Goal: Check status

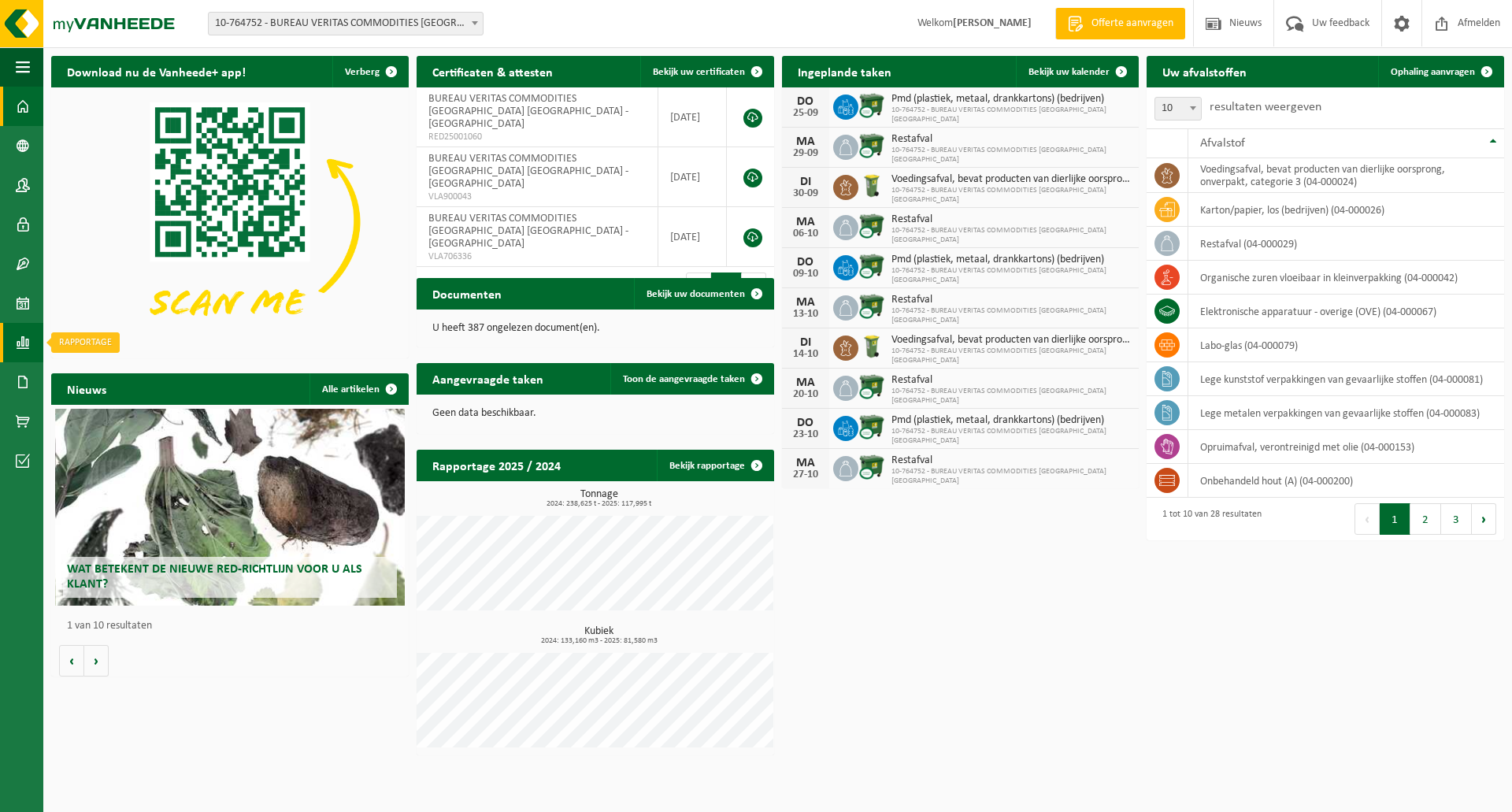
click at [27, 345] on span at bounding box center [23, 343] width 14 height 40
click at [102, 377] on span "In lijstvorm" at bounding box center [118, 376] width 55 height 30
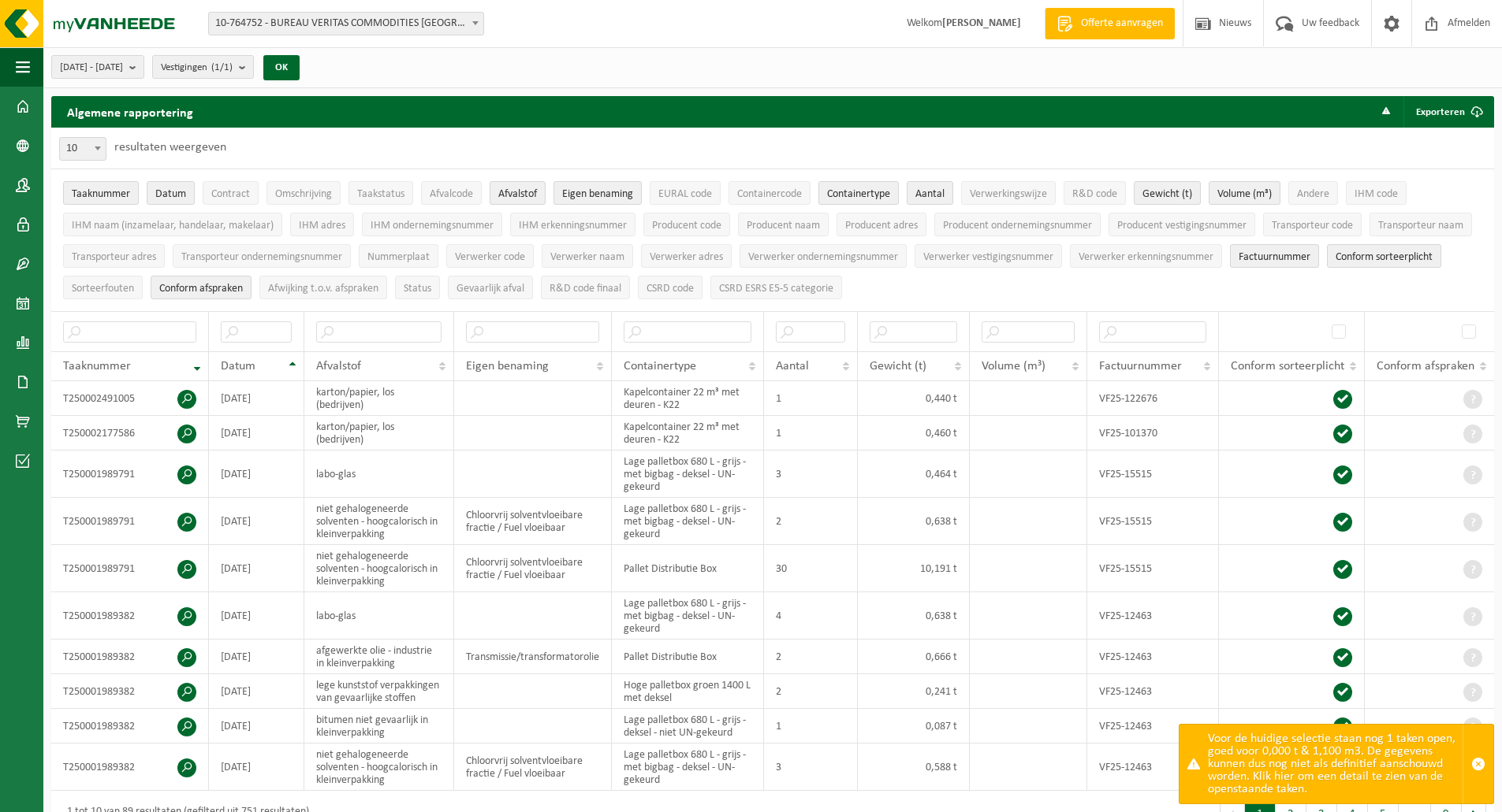
click at [1385, 778] on div "Voor de huidige selectie staan nog 1 taken open, goed voor 0,000 t & 1,100 m3. …" at bounding box center [1335, 763] width 255 height 79
click at [1204, 770] on div at bounding box center [1193, 763] width 28 height 79
click at [1245, 763] on div "Voor de huidige selectie staan nog 1 taken open, goed voor 0,000 t & 1,100 m3. …" at bounding box center [1335, 763] width 255 height 79
click at [1267, 774] on div "Voor de huidige selectie staan nog 1 taken open, goed voor 0,000 t & 1,100 m3. …" at bounding box center [1335, 763] width 255 height 79
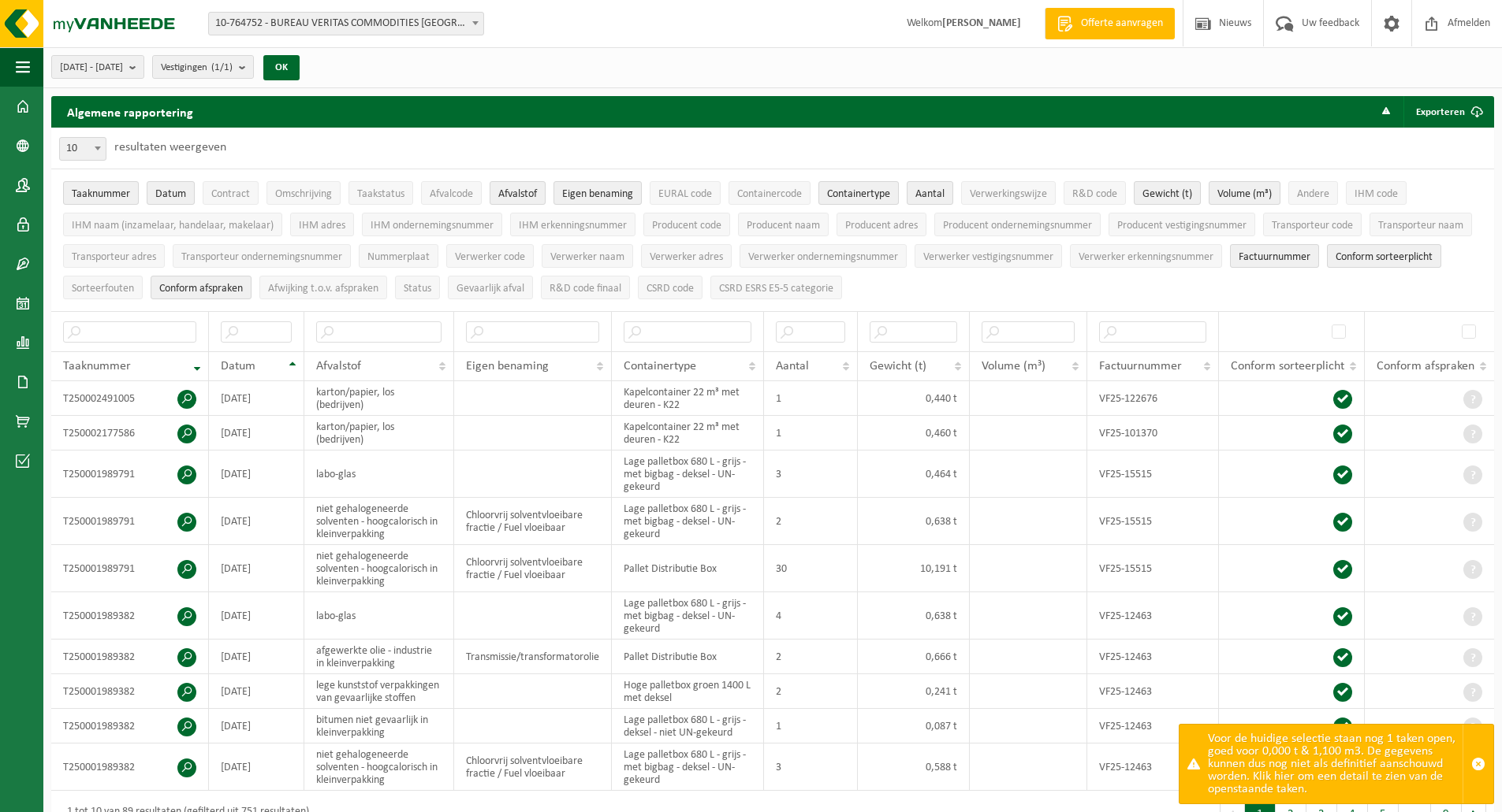
click at [1282, 779] on div "Voor de huidige selectie staan nog 1 taken open, goed voor 0,000 t & 1,100 m3. …" at bounding box center [1335, 763] width 255 height 79
click at [1289, 780] on div "Voor de huidige selectie staan nog 1 taken open, goed voor 0,000 t & 1,100 m3. …" at bounding box center [1335, 763] width 255 height 79
click at [1275, 778] on div "Voor de huidige selectie staan nog 1 taken open, goed voor 0,000 t & 1,100 m3. …" at bounding box center [1335, 763] width 255 height 79
click at [1292, 778] on div "Voor de huidige selectie staan nog 1 taken open, goed voor 0,000 t & 1,100 m3. …" at bounding box center [1335, 763] width 255 height 79
click at [33, 295] on link "Kalender" at bounding box center [21, 303] width 43 height 40
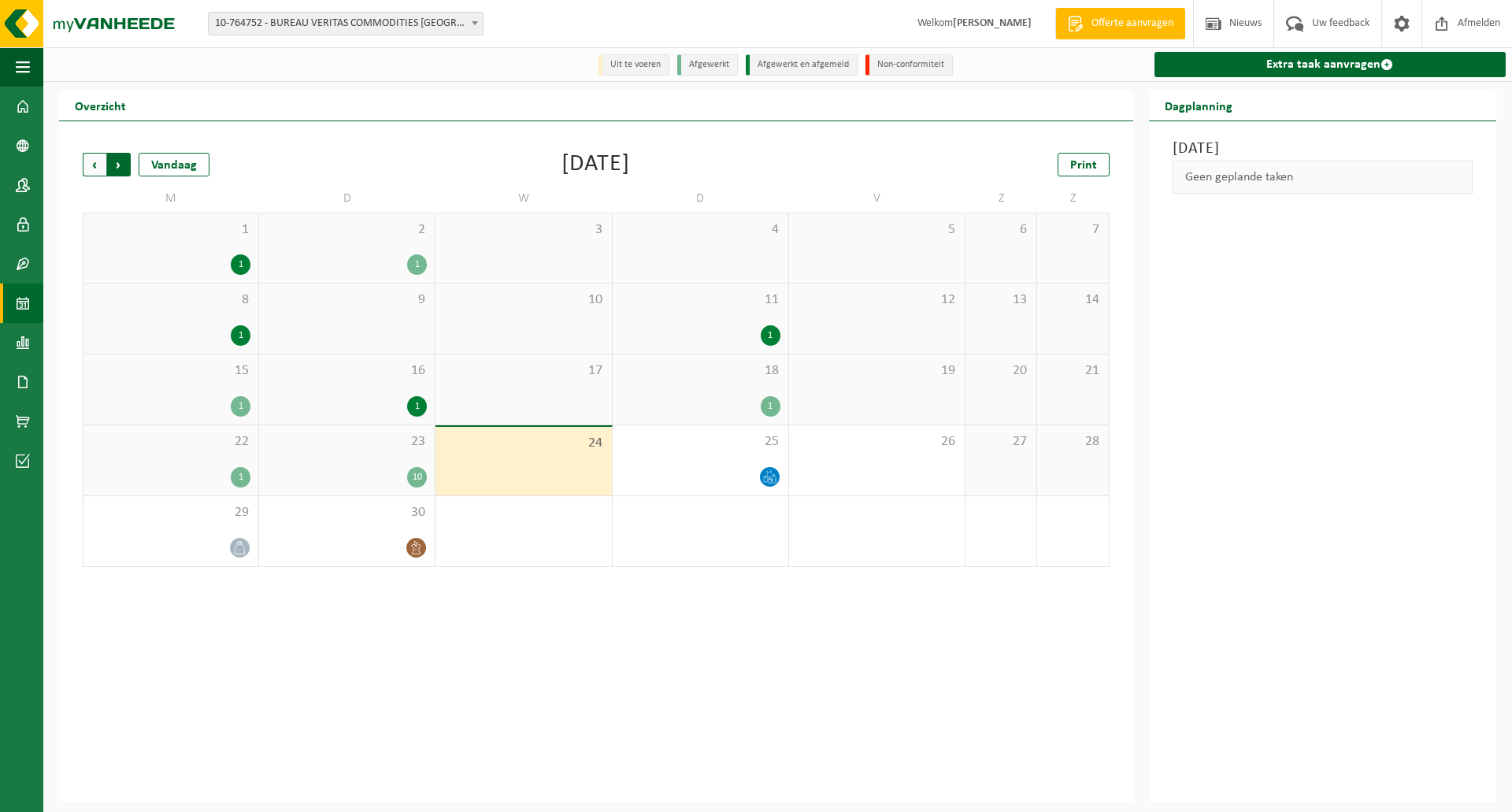
click at [91, 163] on span "Vorige" at bounding box center [94, 164] width 24 height 24
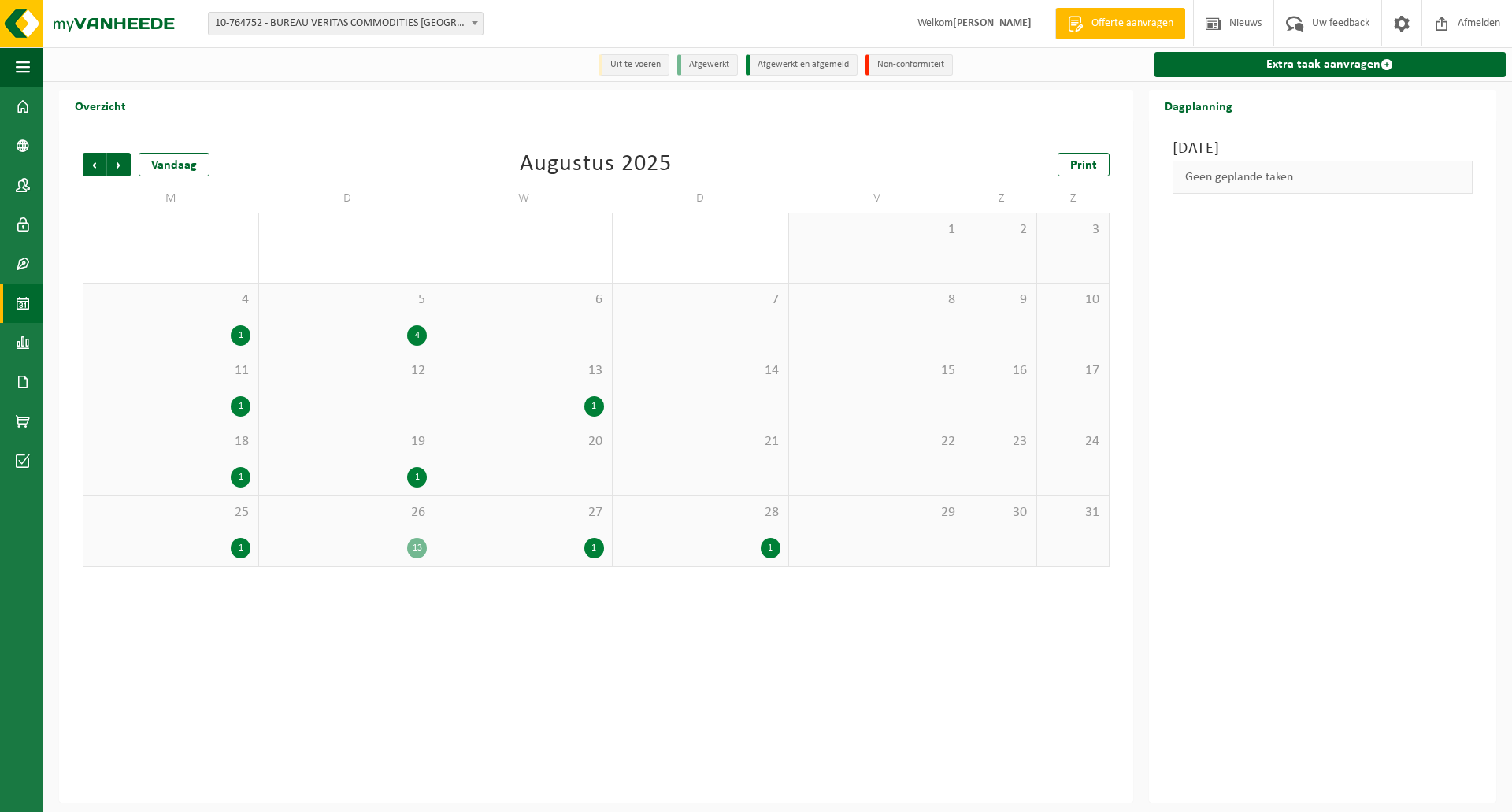
click at [416, 544] on div "13" at bounding box center [417, 548] width 19 height 20
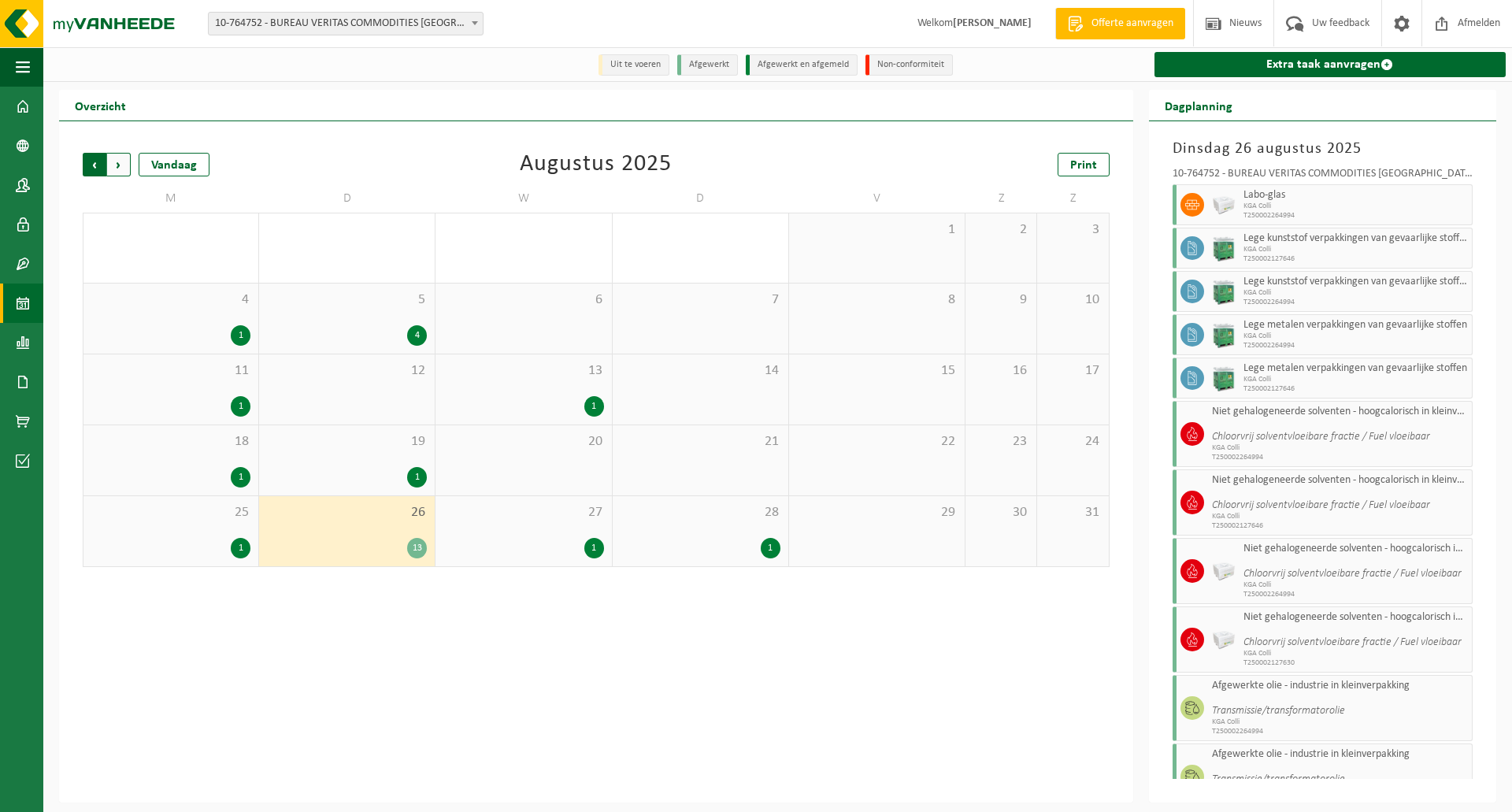
click at [122, 166] on span "Volgende" at bounding box center [118, 164] width 24 height 24
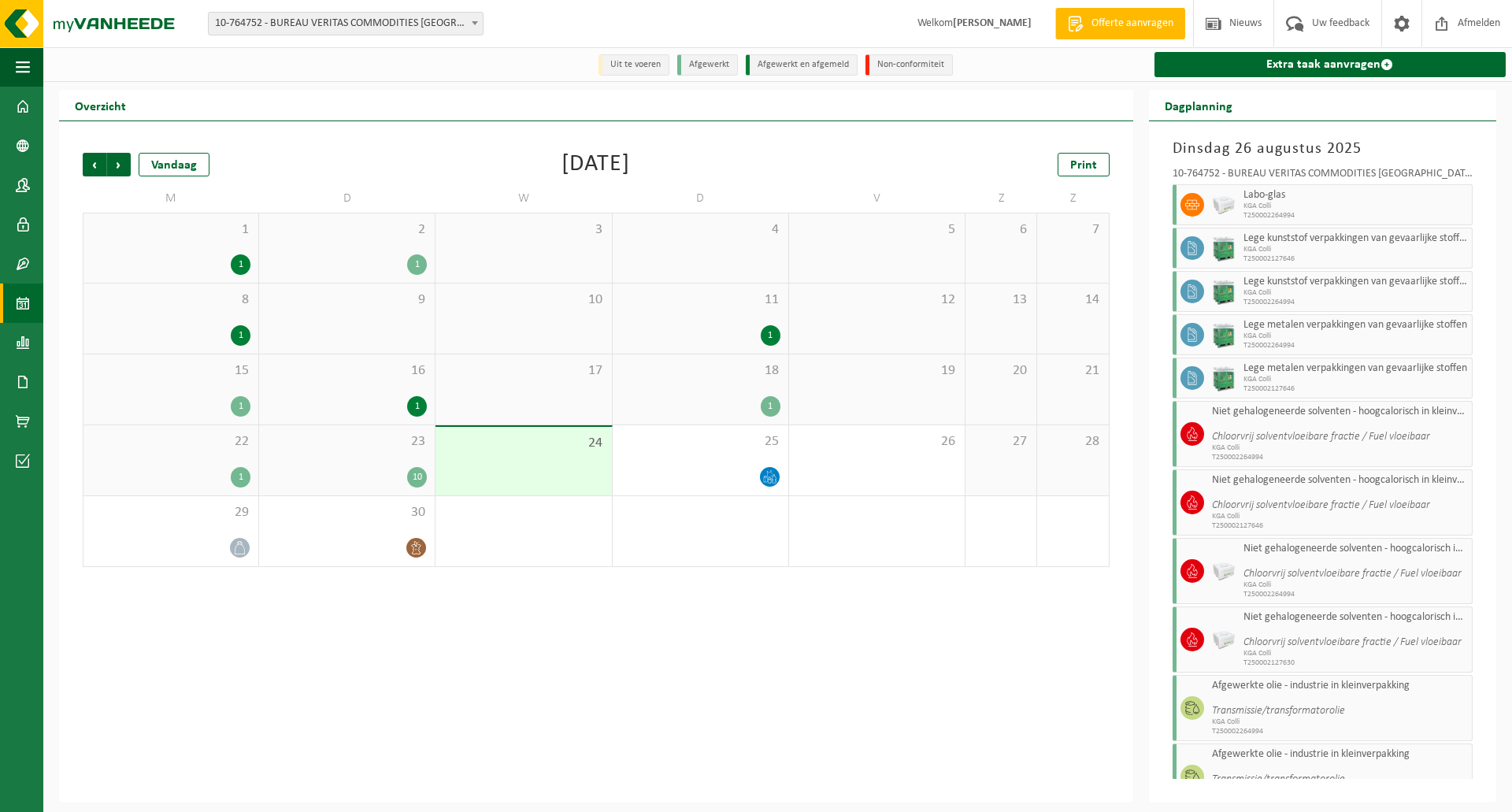
click at [408, 460] on div "23 10" at bounding box center [346, 460] width 176 height 70
